Goal: Task Accomplishment & Management: Manage account settings

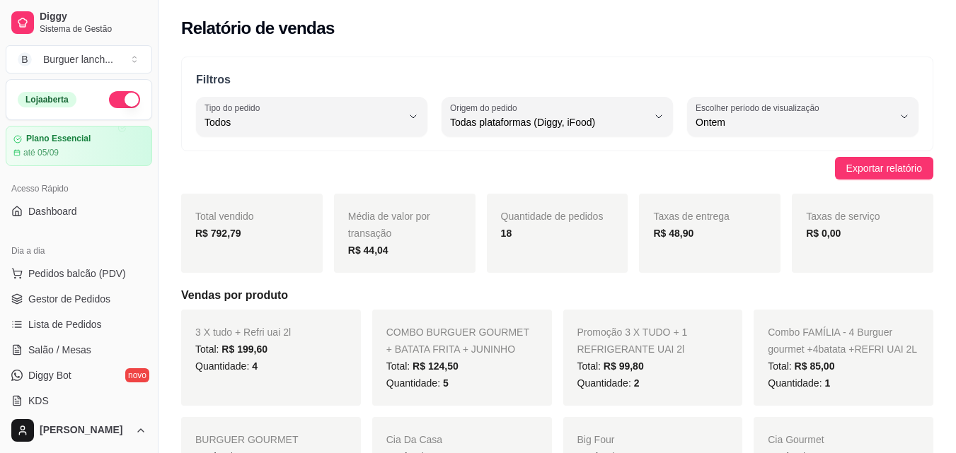
select select "ALL"
select select "1"
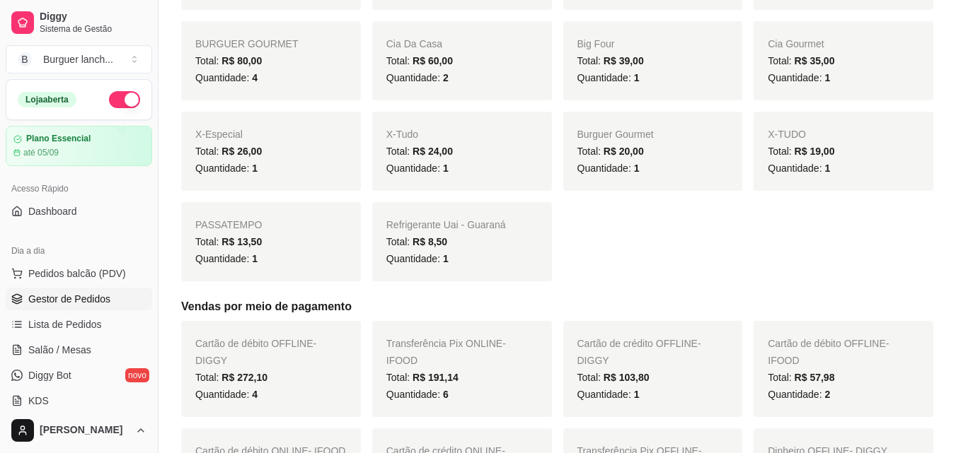
click at [79, 289] on link "Gestor de Pedidos" at bounding box center [79, 299] width 146 height 23
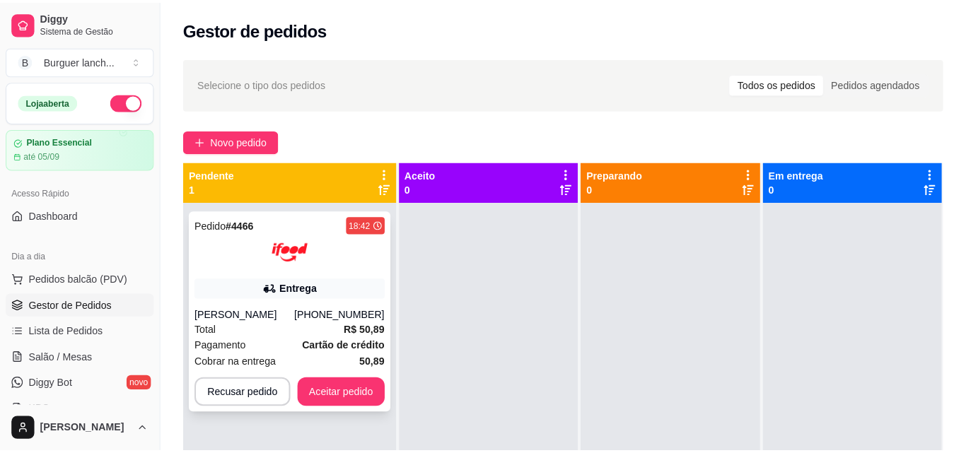
scroll to position [40, 0]
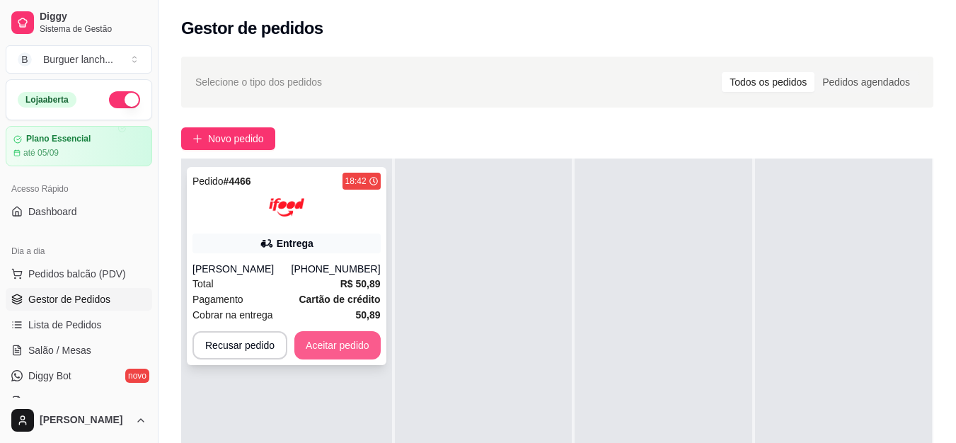
click at [352, 352] on button "Aceitar pedido" at bounding box center [337, 345] width 86 height 28
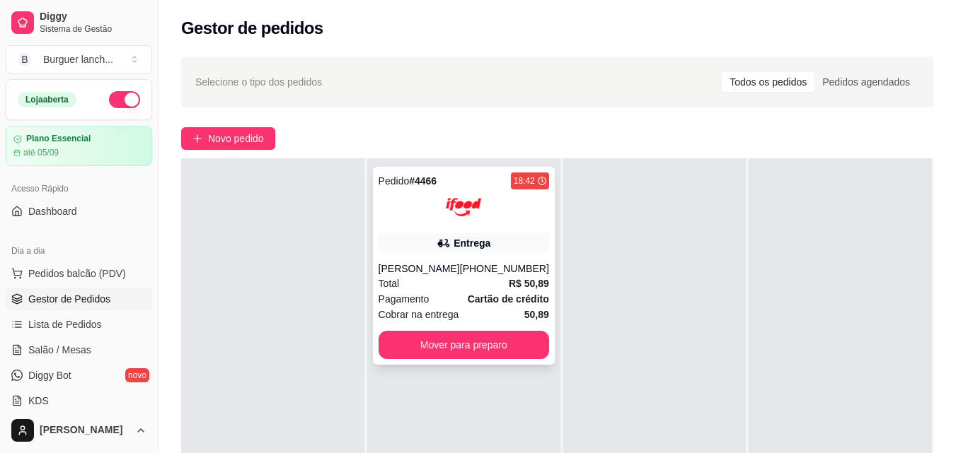
click at [438, 247] on icon at bounding box center [443, 243] width 10 height 8
click at [441, 272] on div "[PERSON_NAME]" at bounding box center [418, 269] width 81 height 14
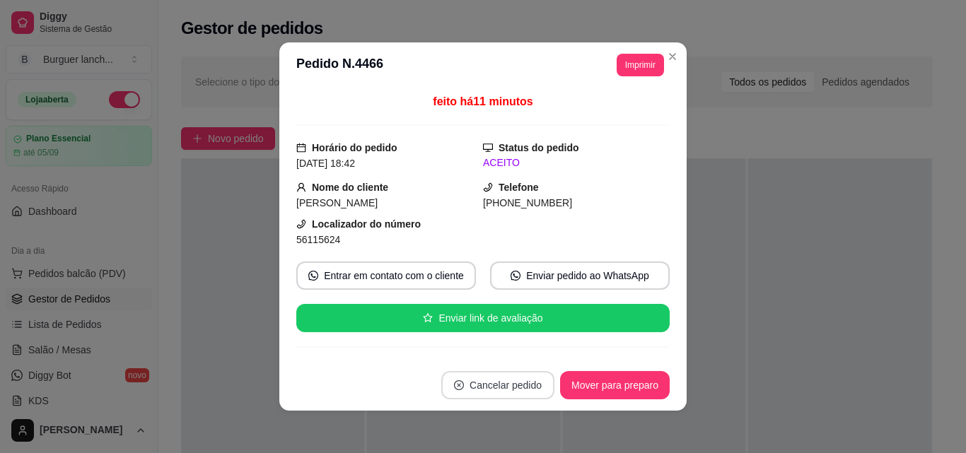
click at [472, 383] on button "Cancelar pedido" at bounding box center [497, 385] width 113 height 28
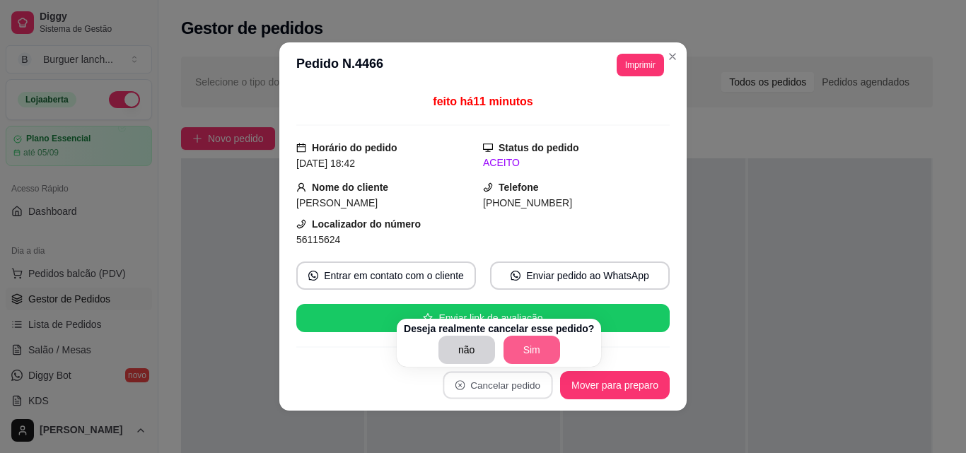
click at [521, 347] on button "Sim" at bounding box center [532, 350] width 57 height 28
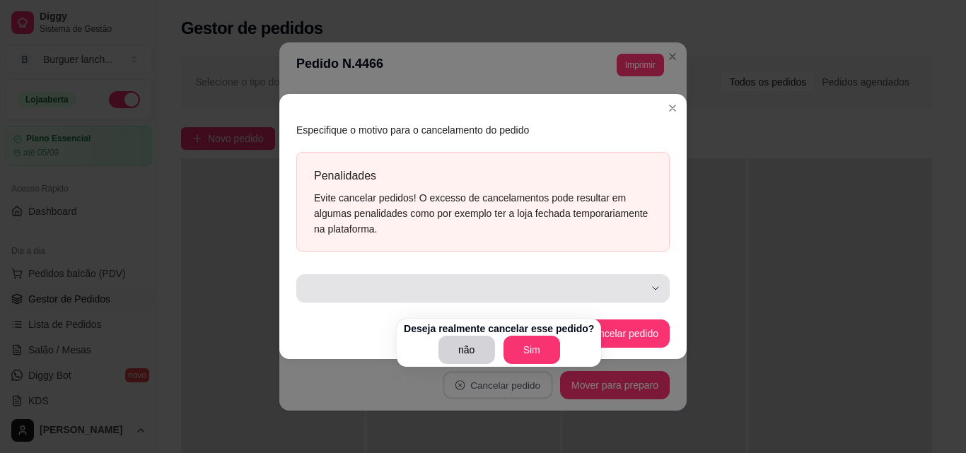
click at [637, 277] on div "button" at bounding box center [475, 288] width 340 height 28
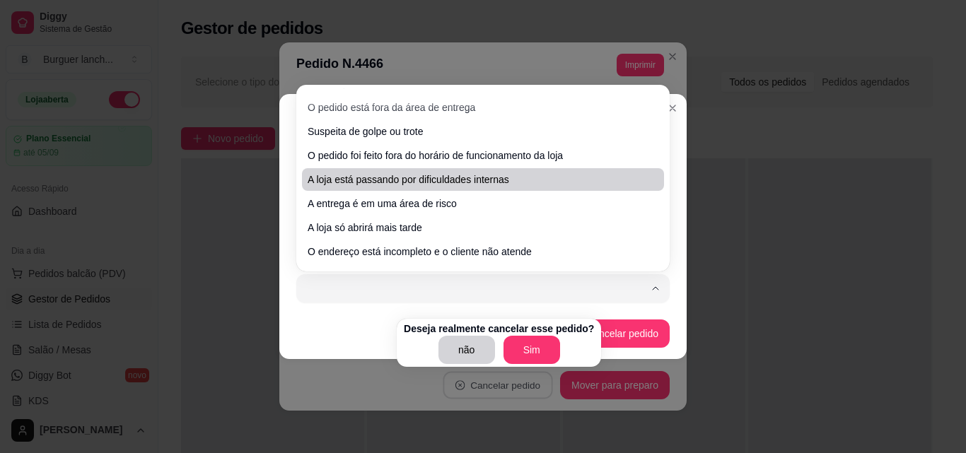
scroll to position [136, 0]
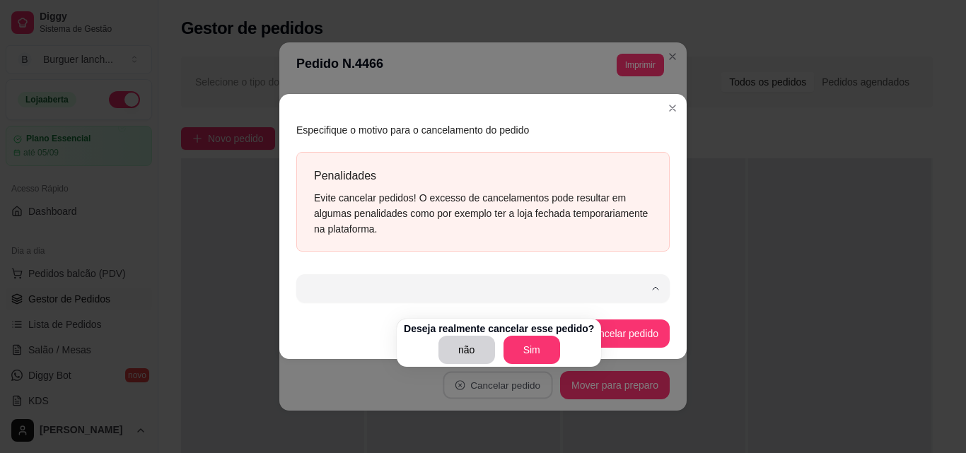
click at [405, 202] on span "A loja só abrirá mais tarde" at bounding box center [476, 208] width 323 height 13
type input "512"
select select "512"
click at [535, 349] on button "Sim" at bounding box center [532, 350] width 57 height 28
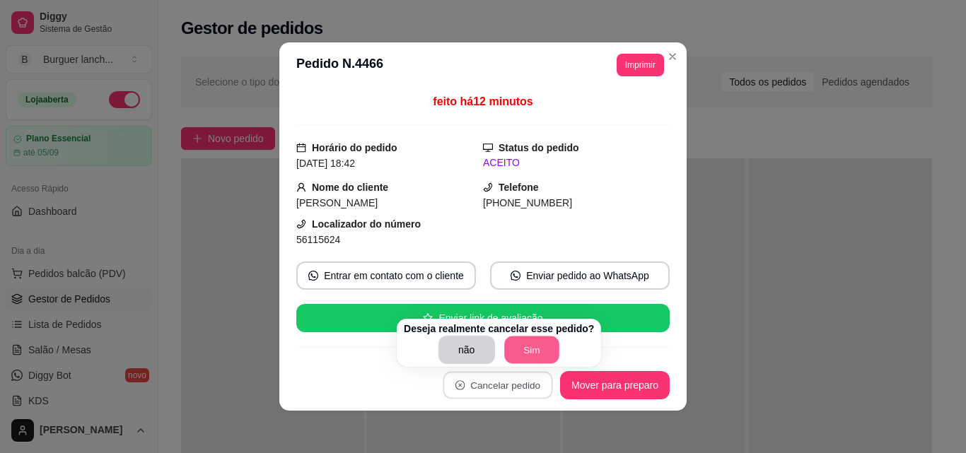
click at [522, 346] on button "Sim" at bounding box center [531, 351] width 55 height 28
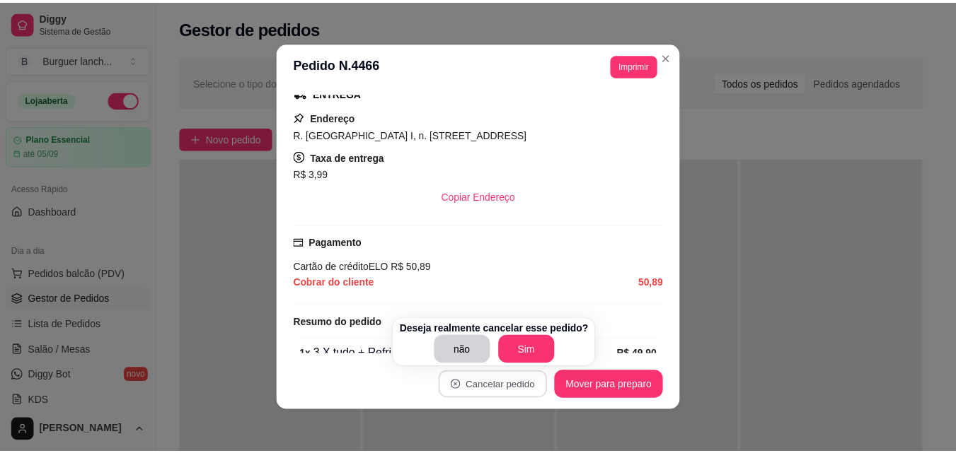
scroll to position [283, 0]
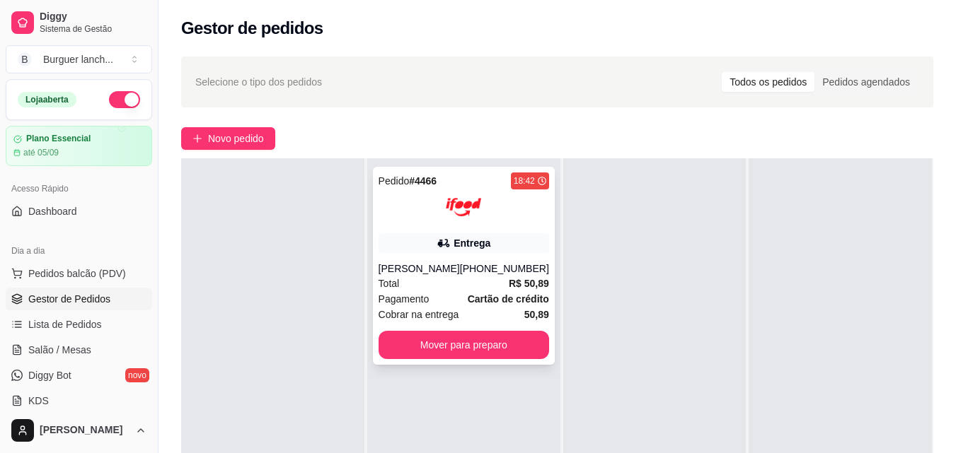
click at [435, 288] on div "Total R$ 50,89" at bounding box center [463, 284] width 170 height 16
click at [698, 297] on div at bounding box center [654, 384] width 183 height 453
click at [118, 103] on button "button" at bounding box center [124, 99] width 31 height 17
drag, startPoint x: 513, startPoint y: 241, endPoint x: 386, endPoint y: 419, distance: 218.6
click at [386, 419] on div "Pedido # 4466 18:42 Entrega [PERSON_NAME] [PHONE_NUMBER] Total R$ 50,89 Pagamen…" at bounding box center [463, 384] width 193 height 453
